Goal: Navigation & Orientation: Find specific page/section

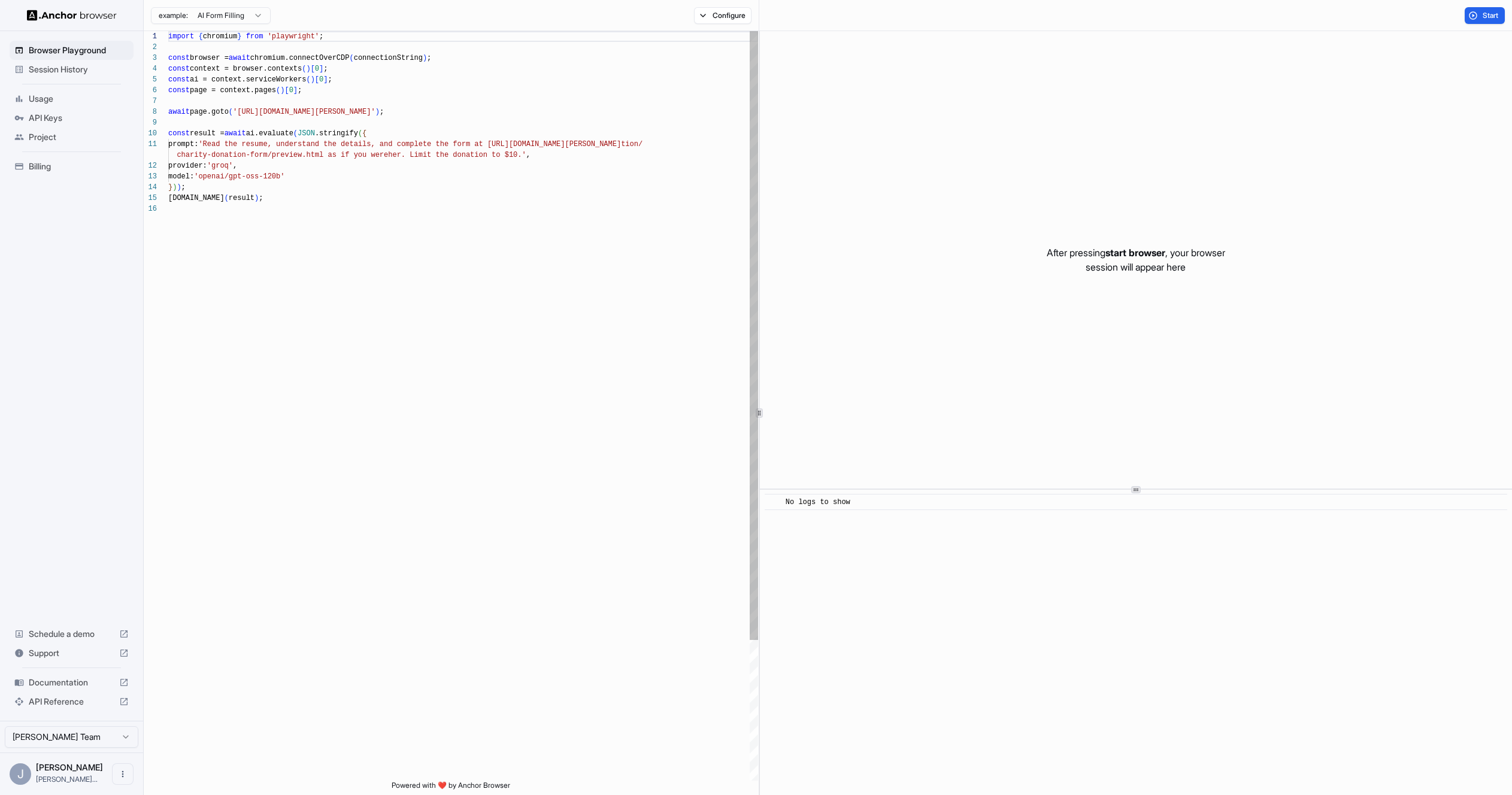
scroll to position [108, 0]
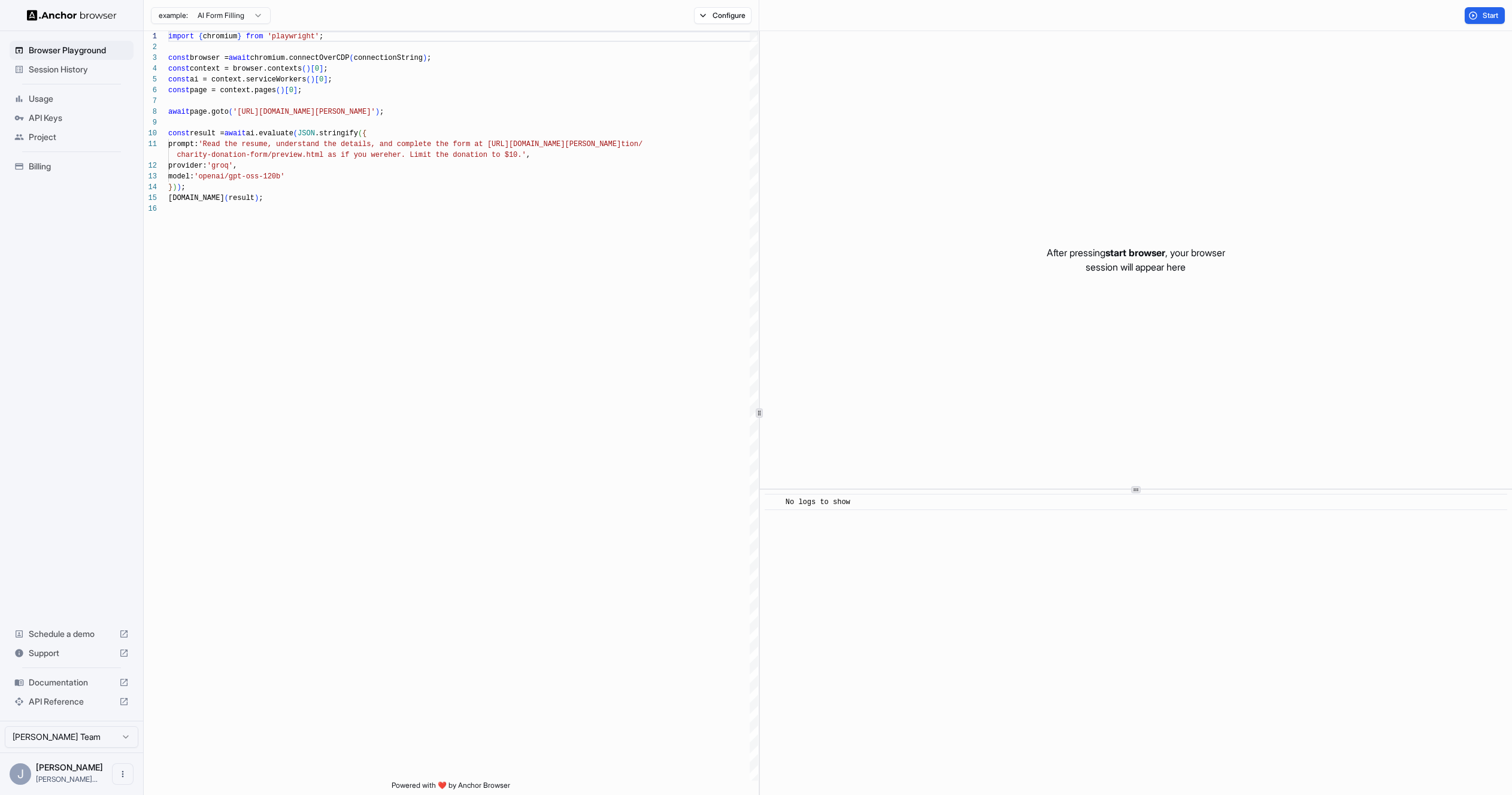
click at [58, 120] on span "API Keys" at bounding box center [79, 118] width 100 height 12
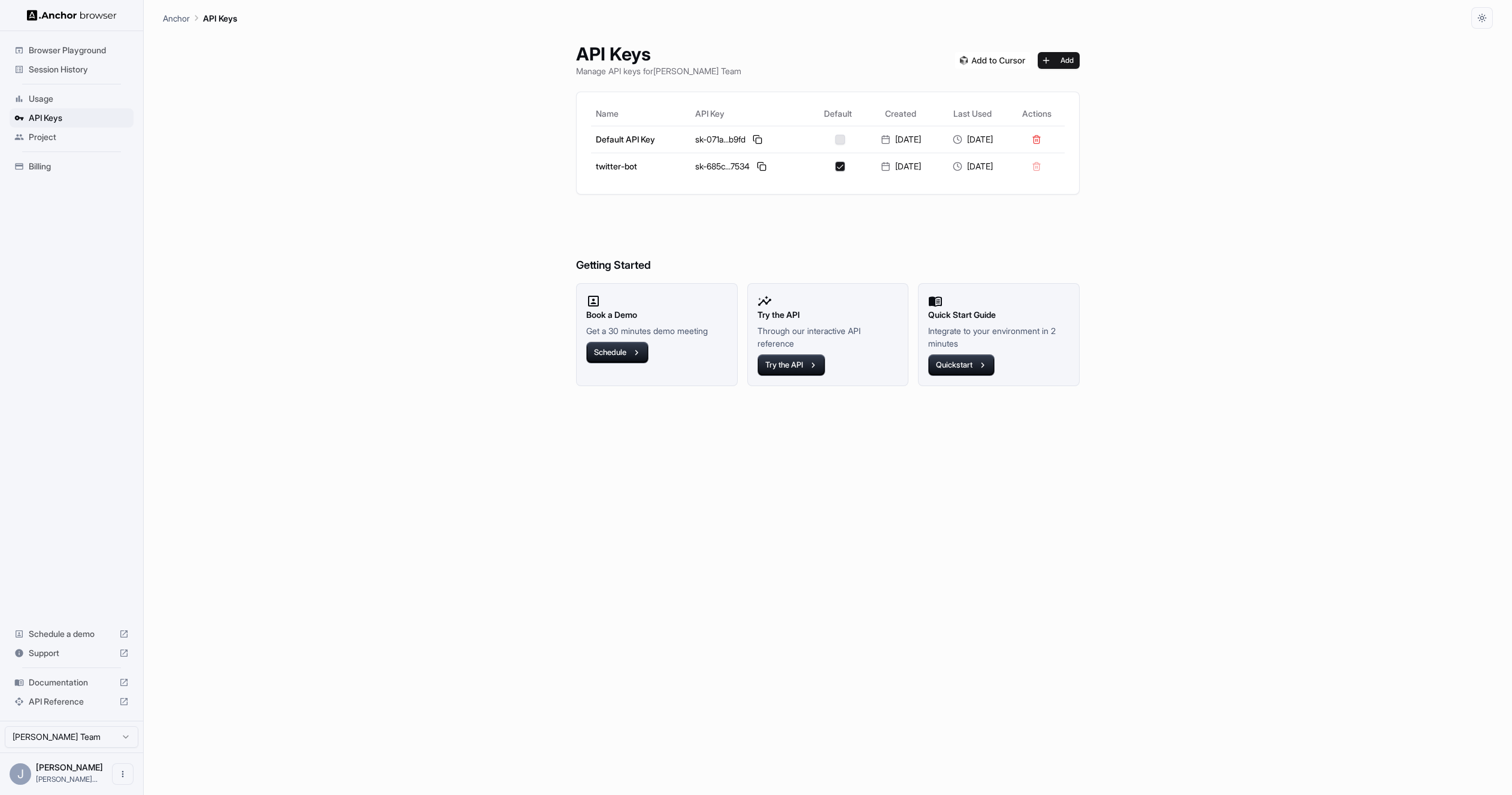
click at [53, 96] on span "Usage" at bounding box center [79, 98] width 100 height 12
